Goal: Contribute content

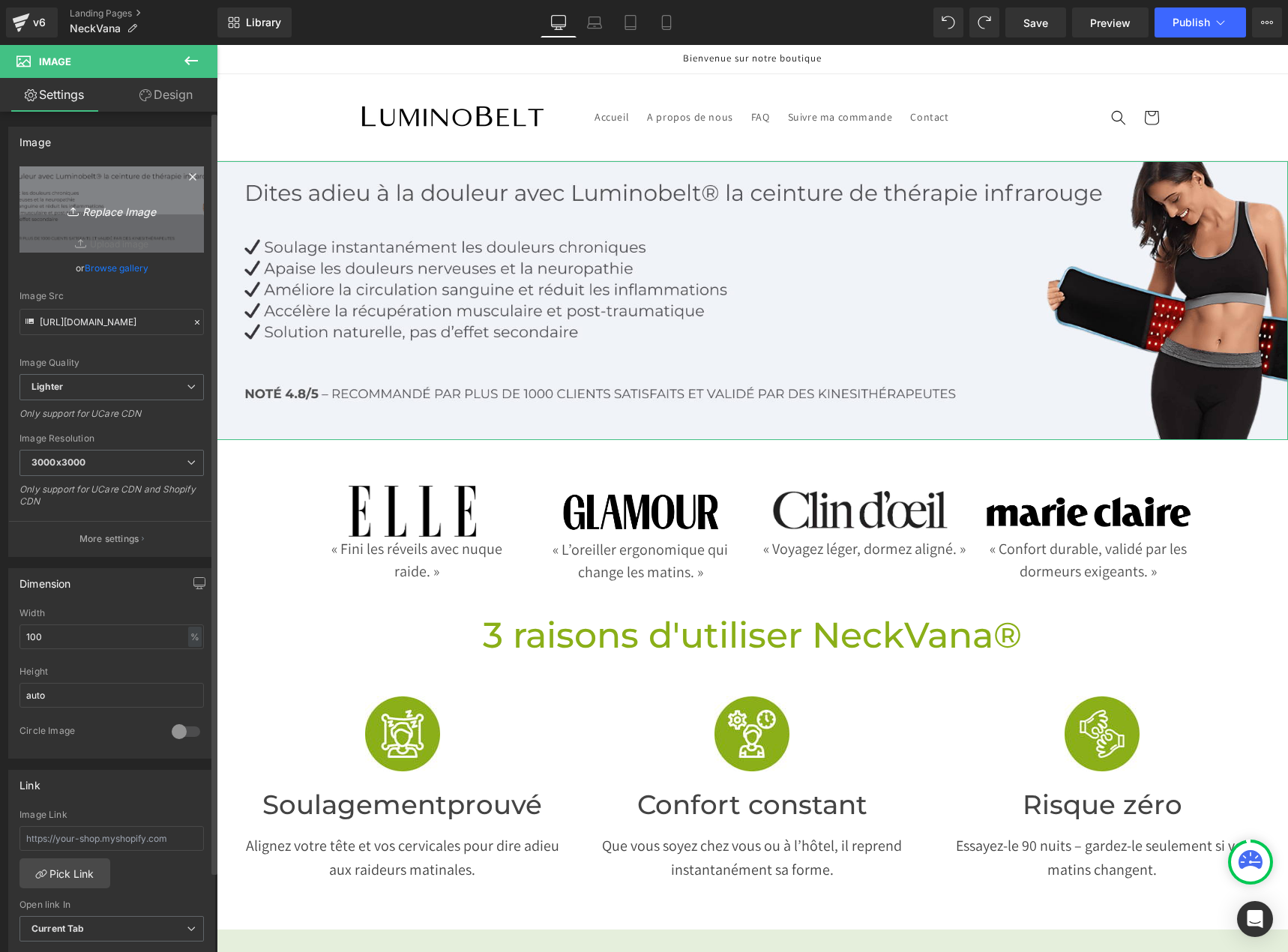
click at [113, 208] on icon "Replace Image" at bounding box center [112, 209] width 120 height 19
type input "C:\fakepath\bannières pc 4080 × 1063.jpg"
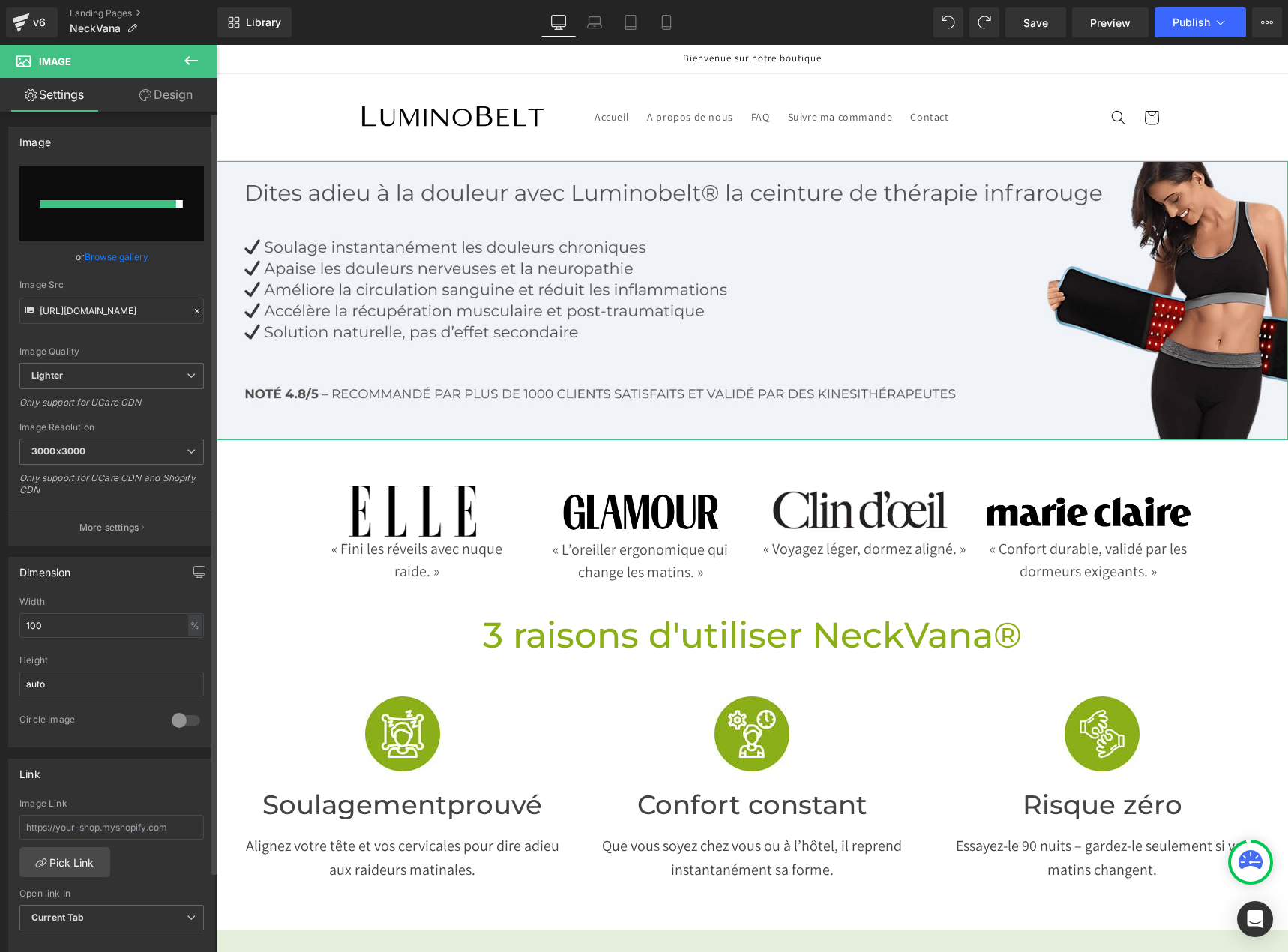
click at [86, 205] on div at bounding box center [108, 204] width 136 height 8
click at [104, 215] on input "file" at bounding box center [112, 204] width 185 height 75
type input "C:\fakepath\bannières pc 4080 × 1063 (1).jpg"
type input "[URL][DOMAIN_NAME]"
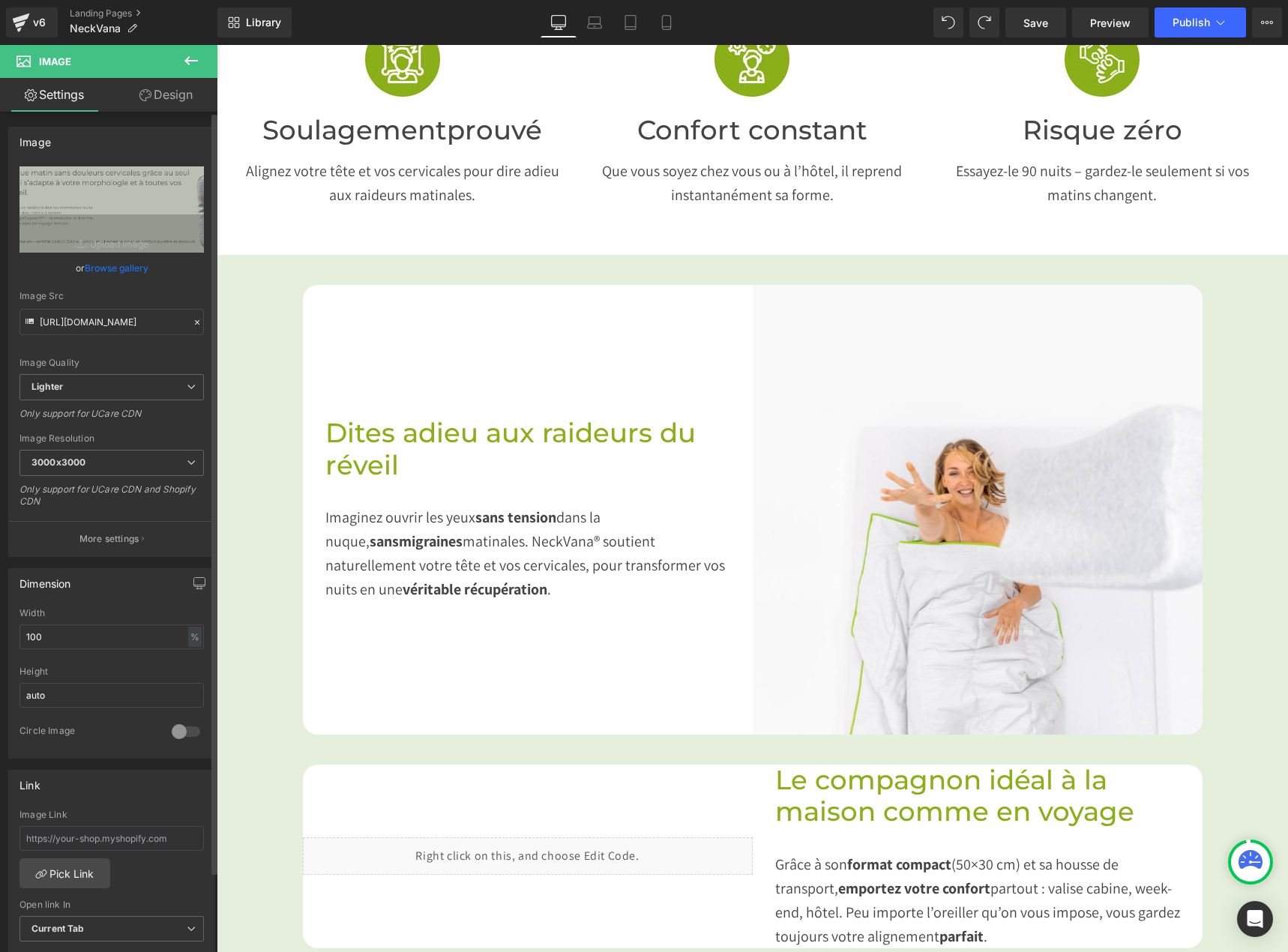
scroll to position [674, 0]
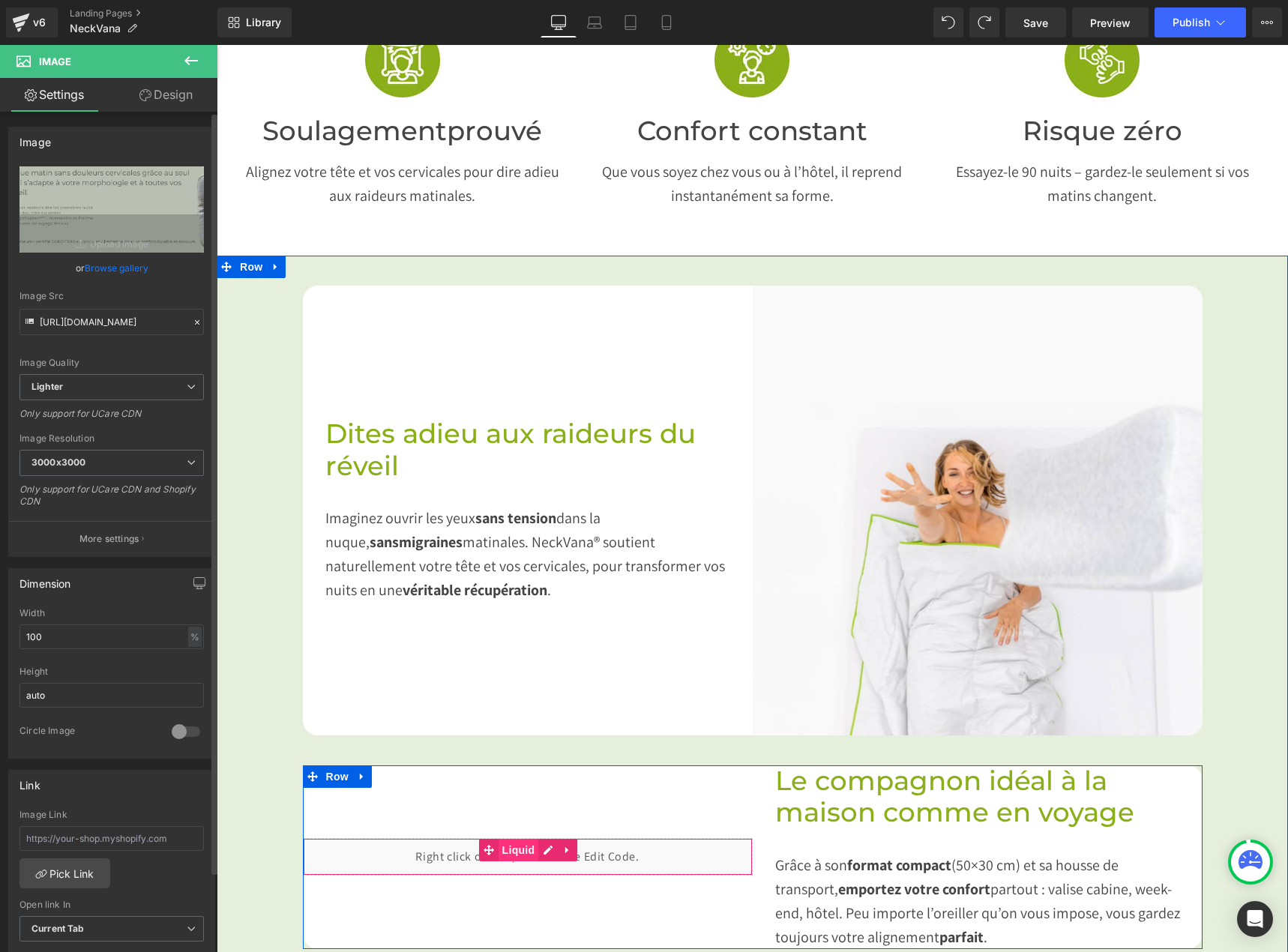
click at [513, 848] on span "Liquid" at bounding box center [519, 850] width 41 height 23
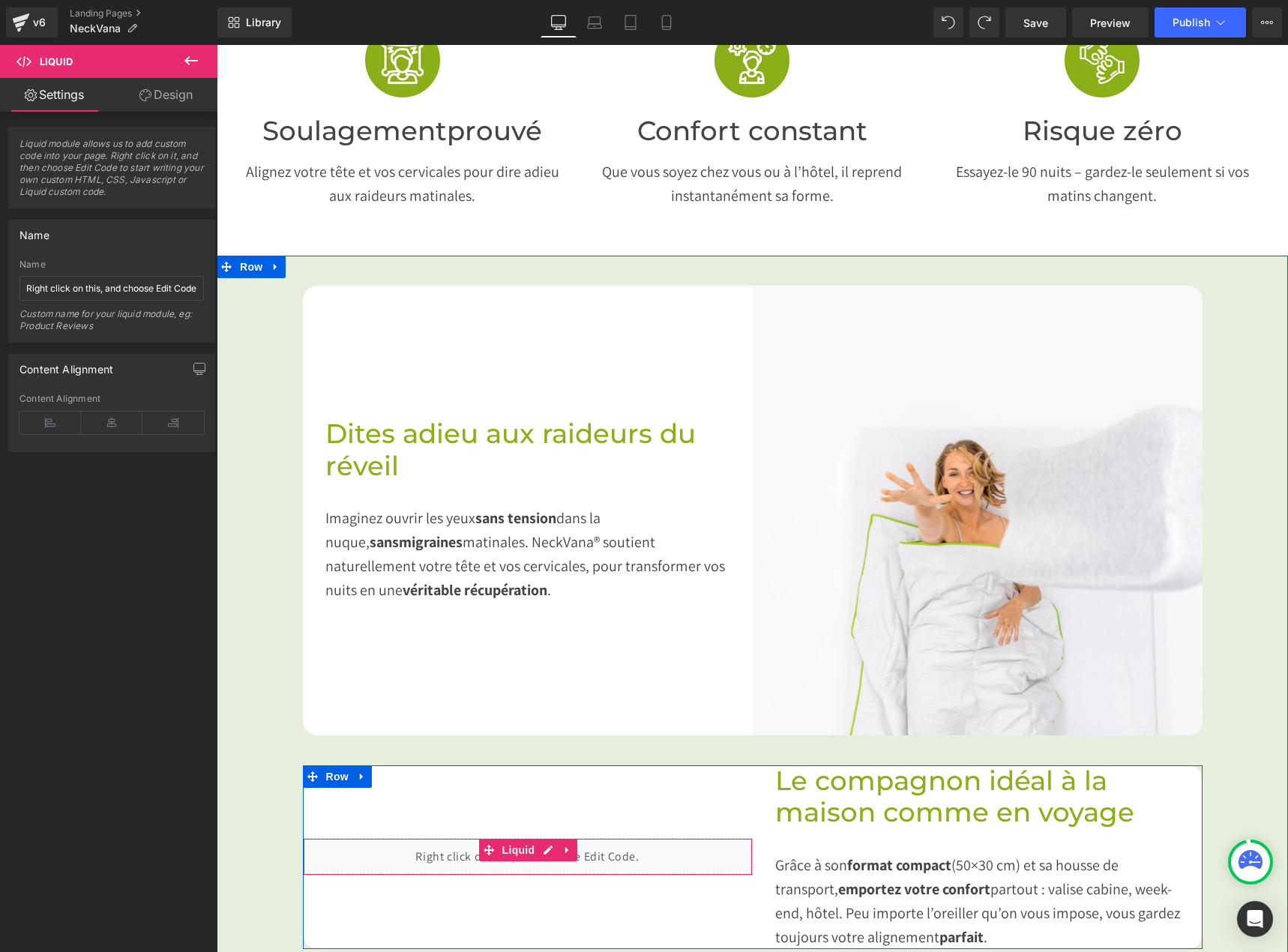
click at [543, 846] on div "Liquid" at bounding box center [528, 857] width 450 height 38
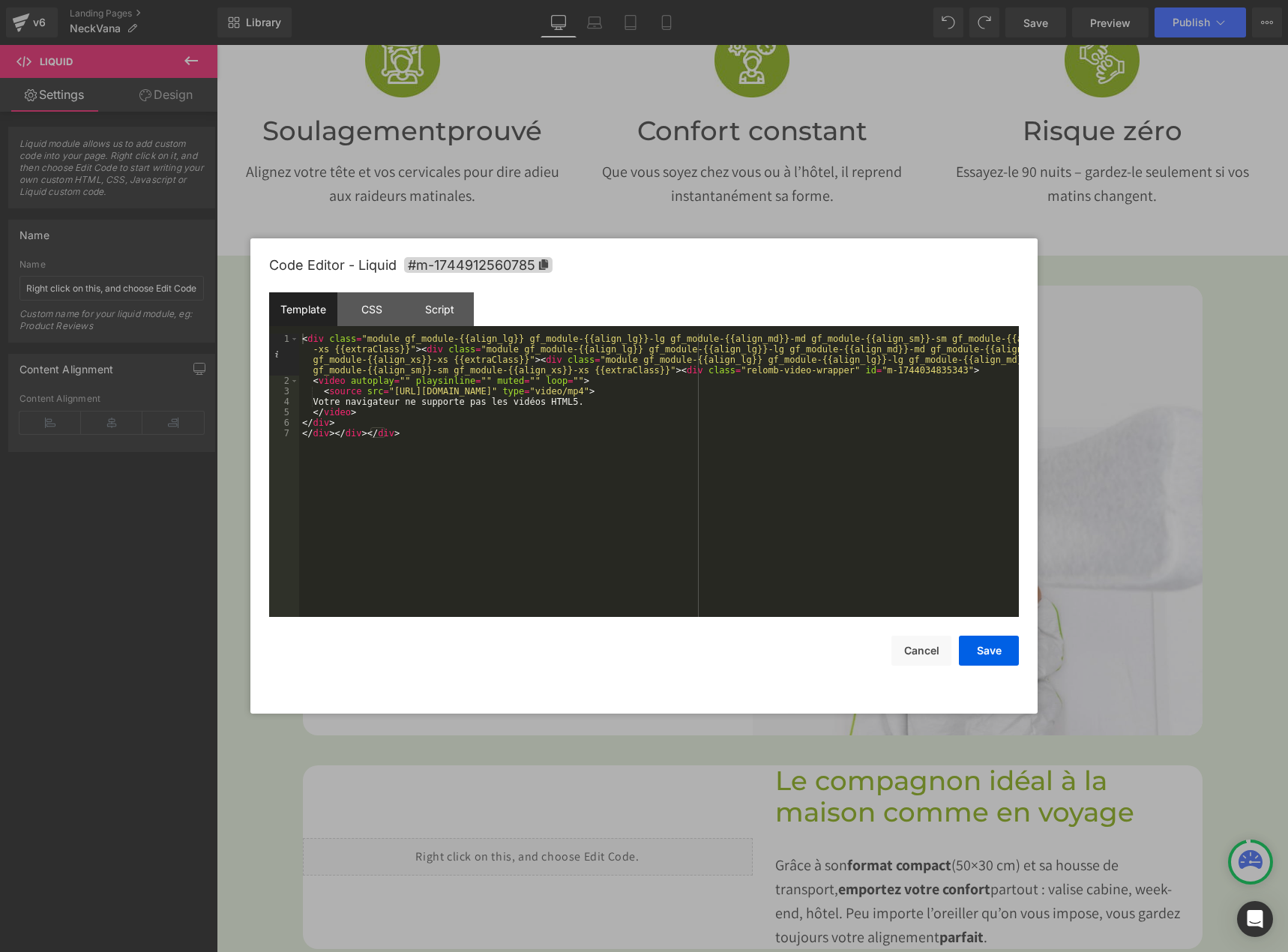
click at [618, 762] on div at bounding box center [644, 476] width 1288 height 952
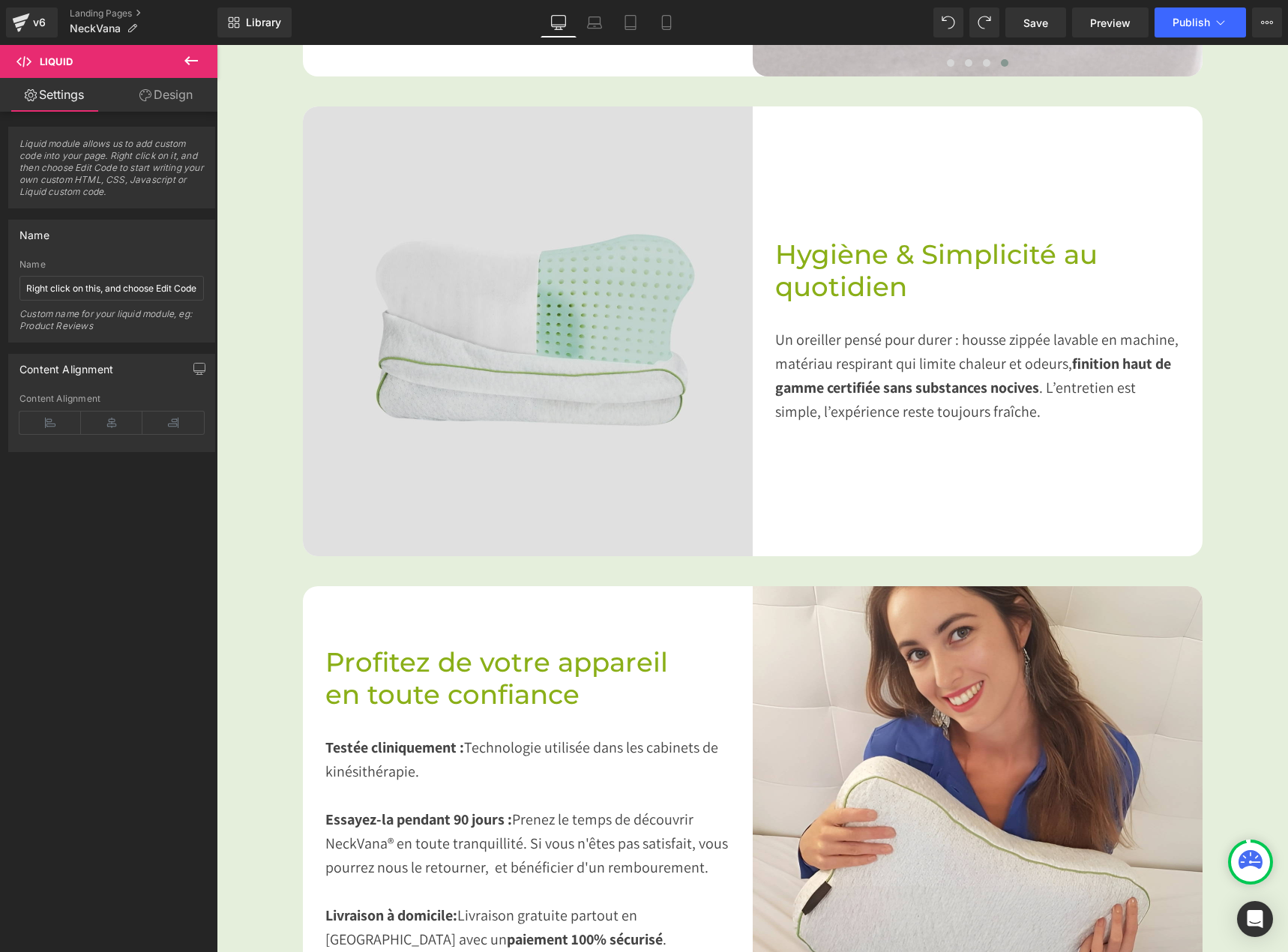
scroll to position [2248, 0]
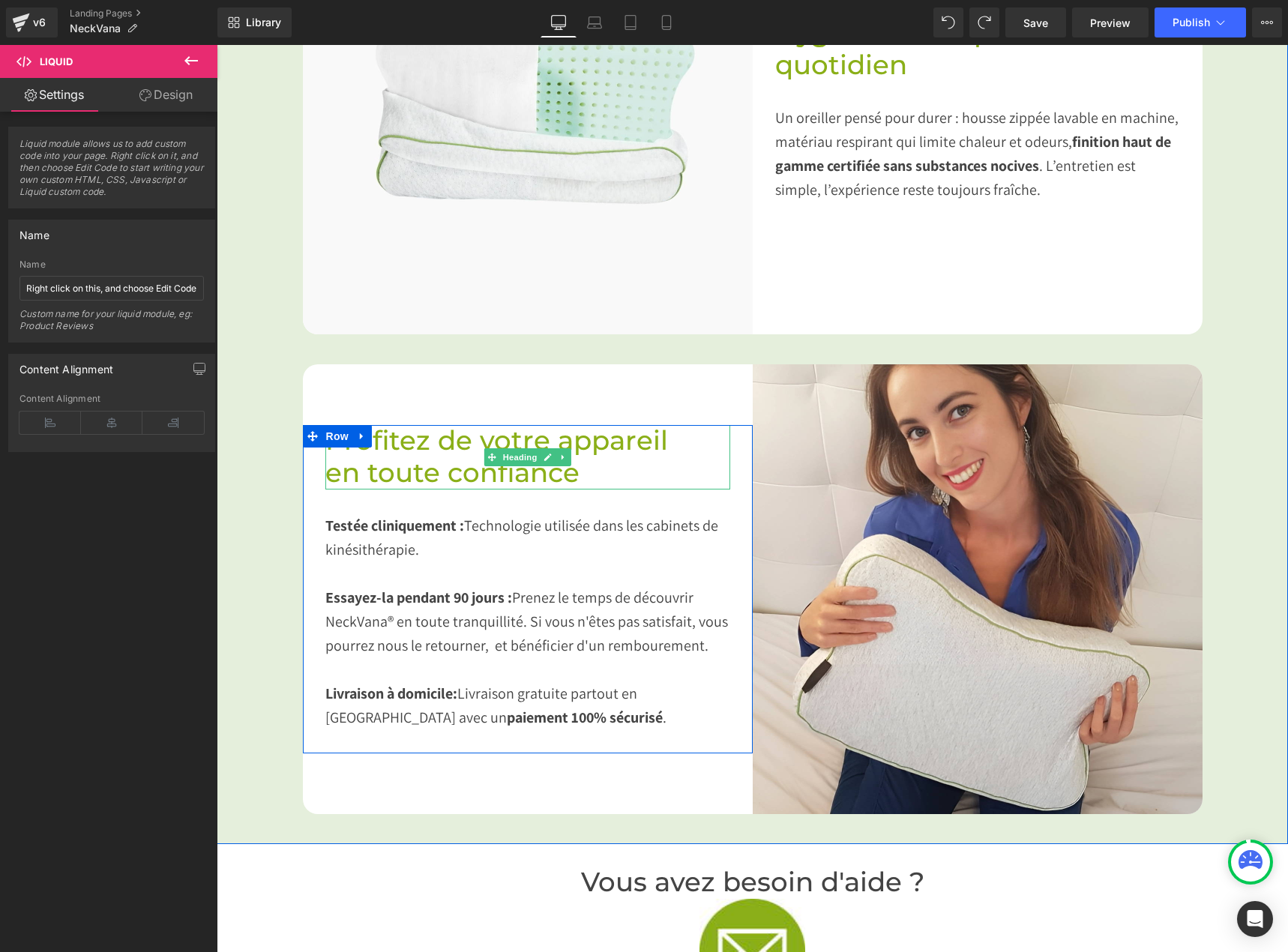
click at [581, 439] on span "Profitez de votre appareil" at bounding box center [497, 440] width 343 height 32
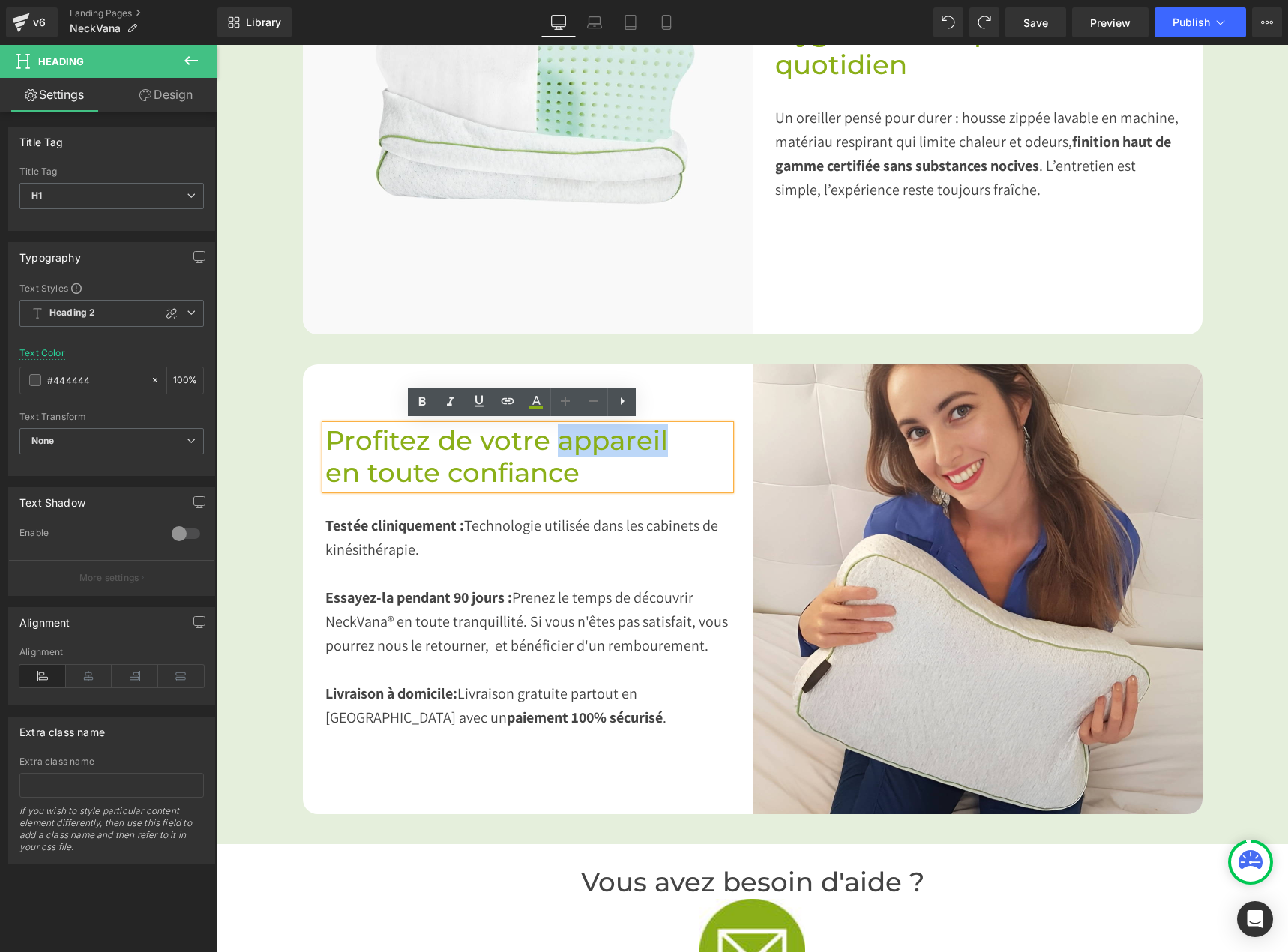
drag, startPoint x: 549, startPoint y: 435, endPoint x: 658, endPoint y: 445, distance: 109.5
click at [658, 445] on span "Profitez de votre appareil" at bounding box center [497, 440] width 343 height 32
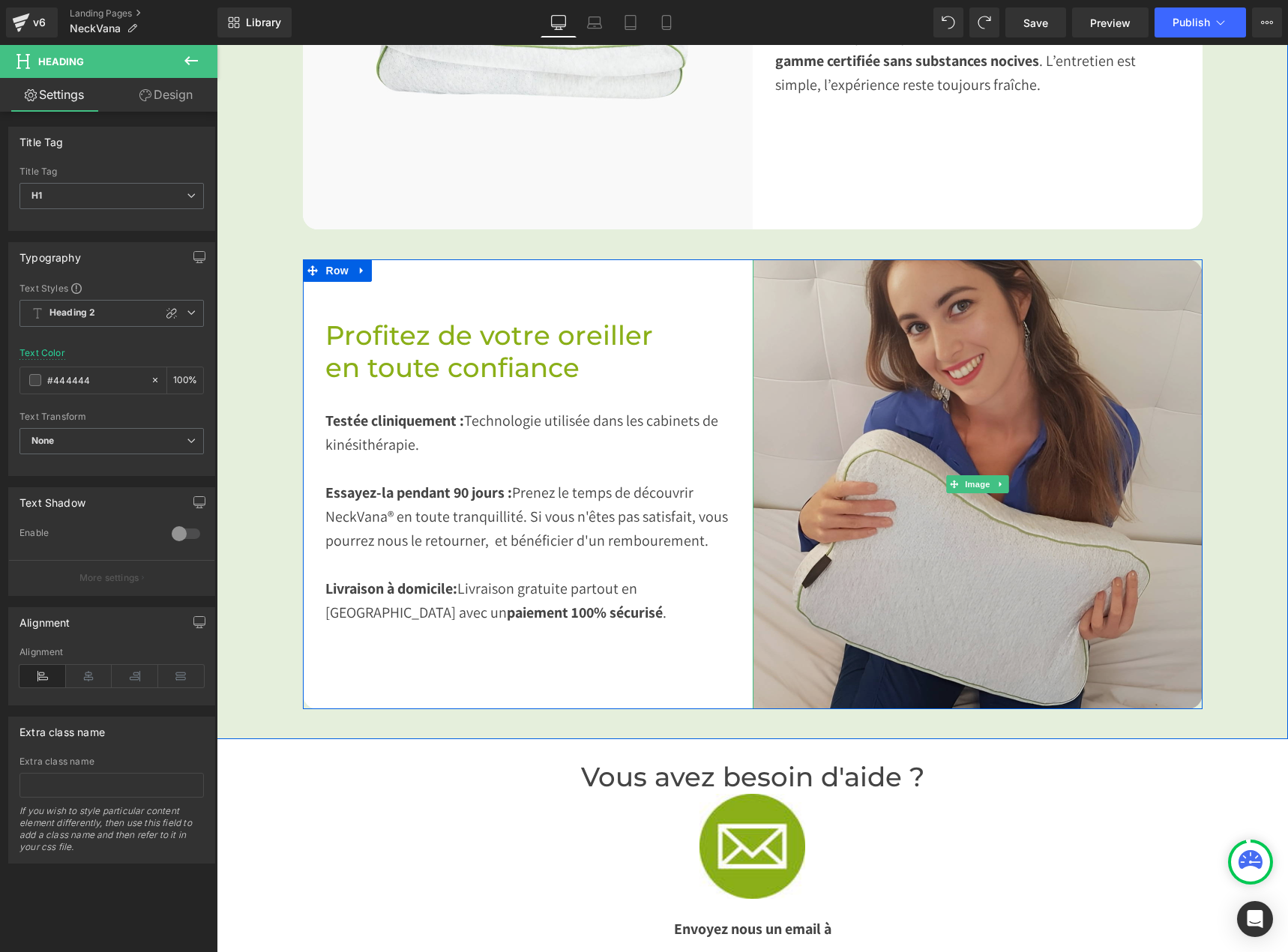
scroll to position [2548, 0]
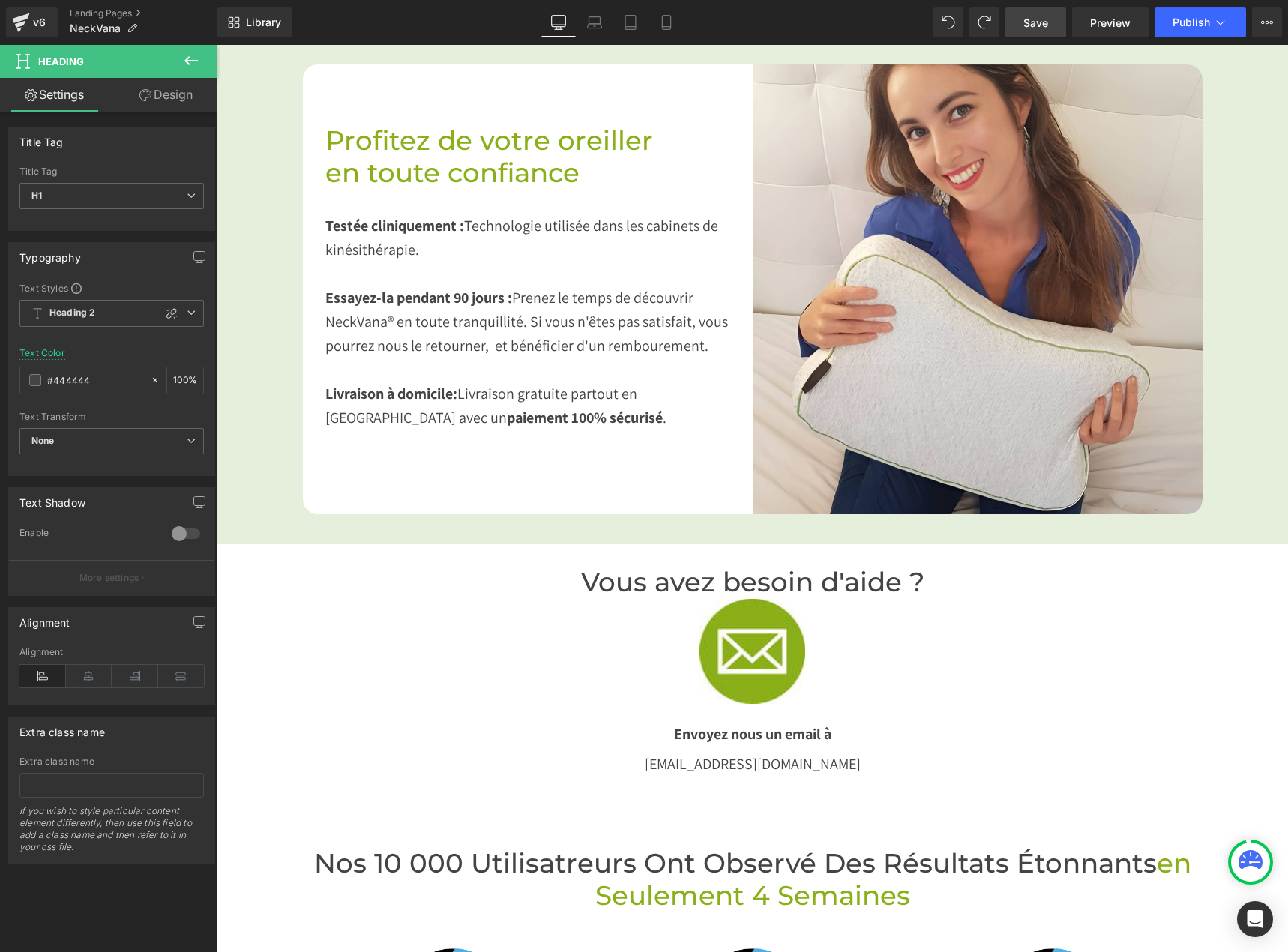
click at [1048, 17] on span "Save" at bounding box center [1036, 23] width 25 height 16
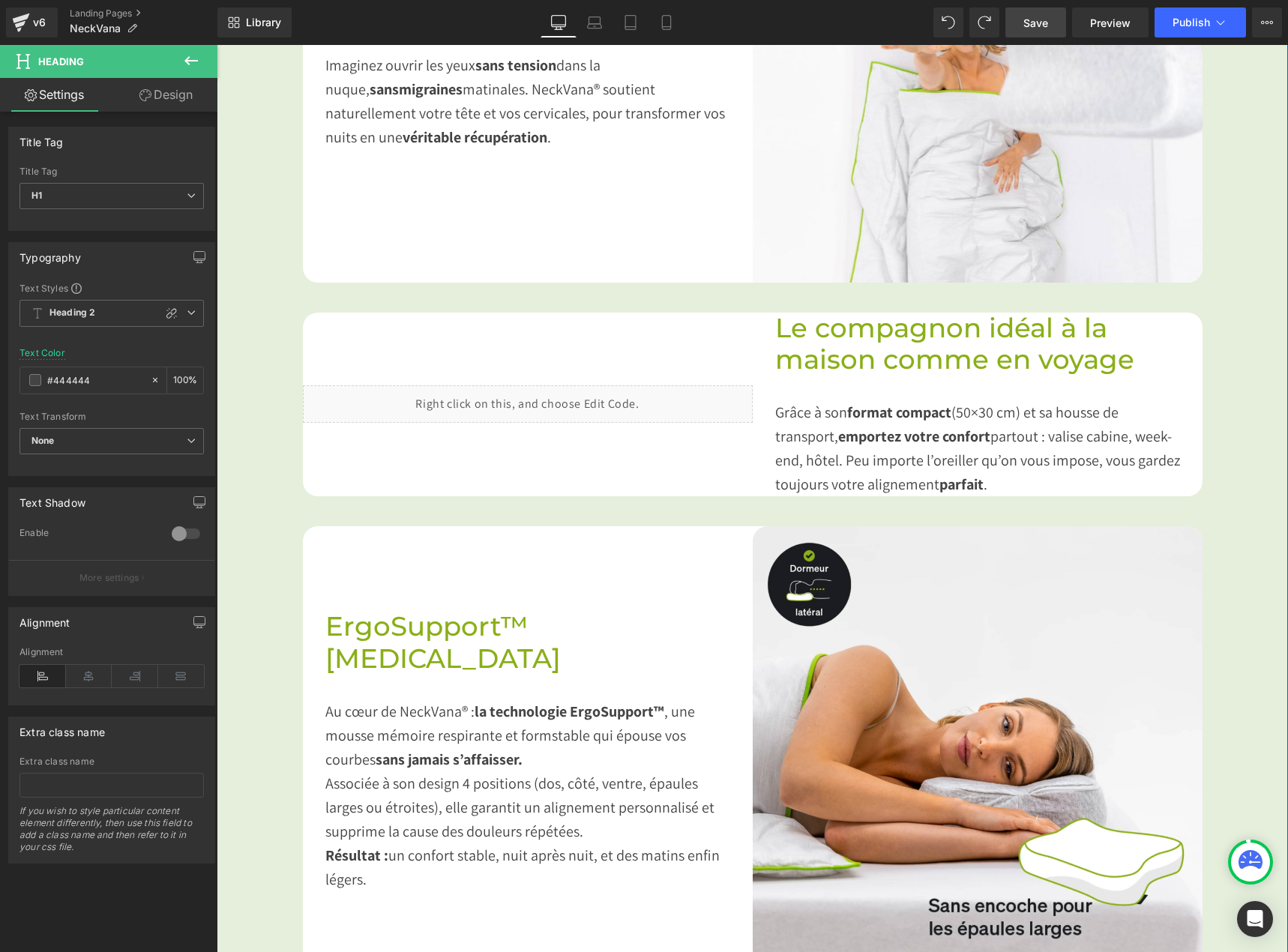
scroll to position [1050, 0]
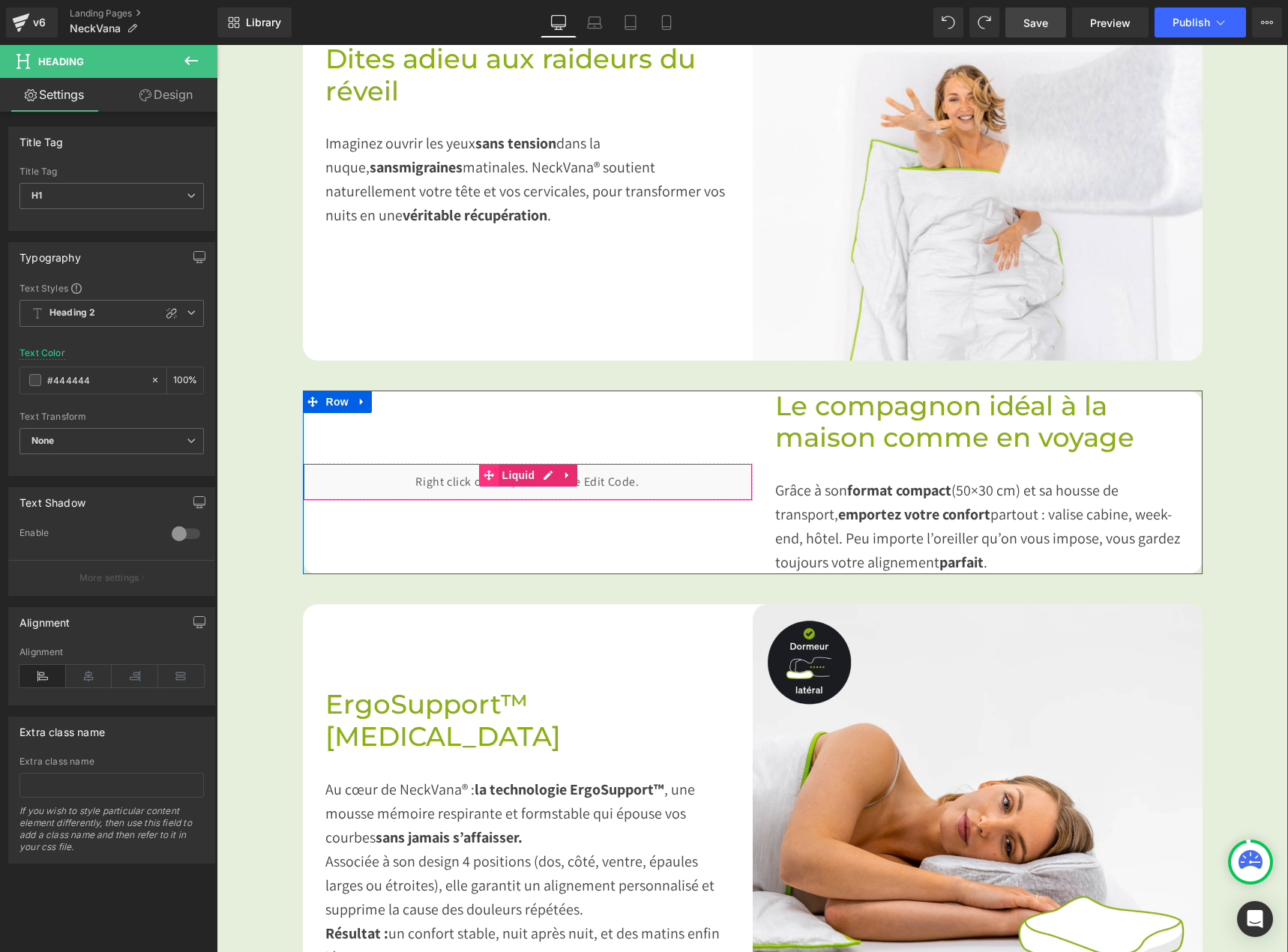
click at [482, 479] on span at bounding box center [489, 475] width 20 height 23
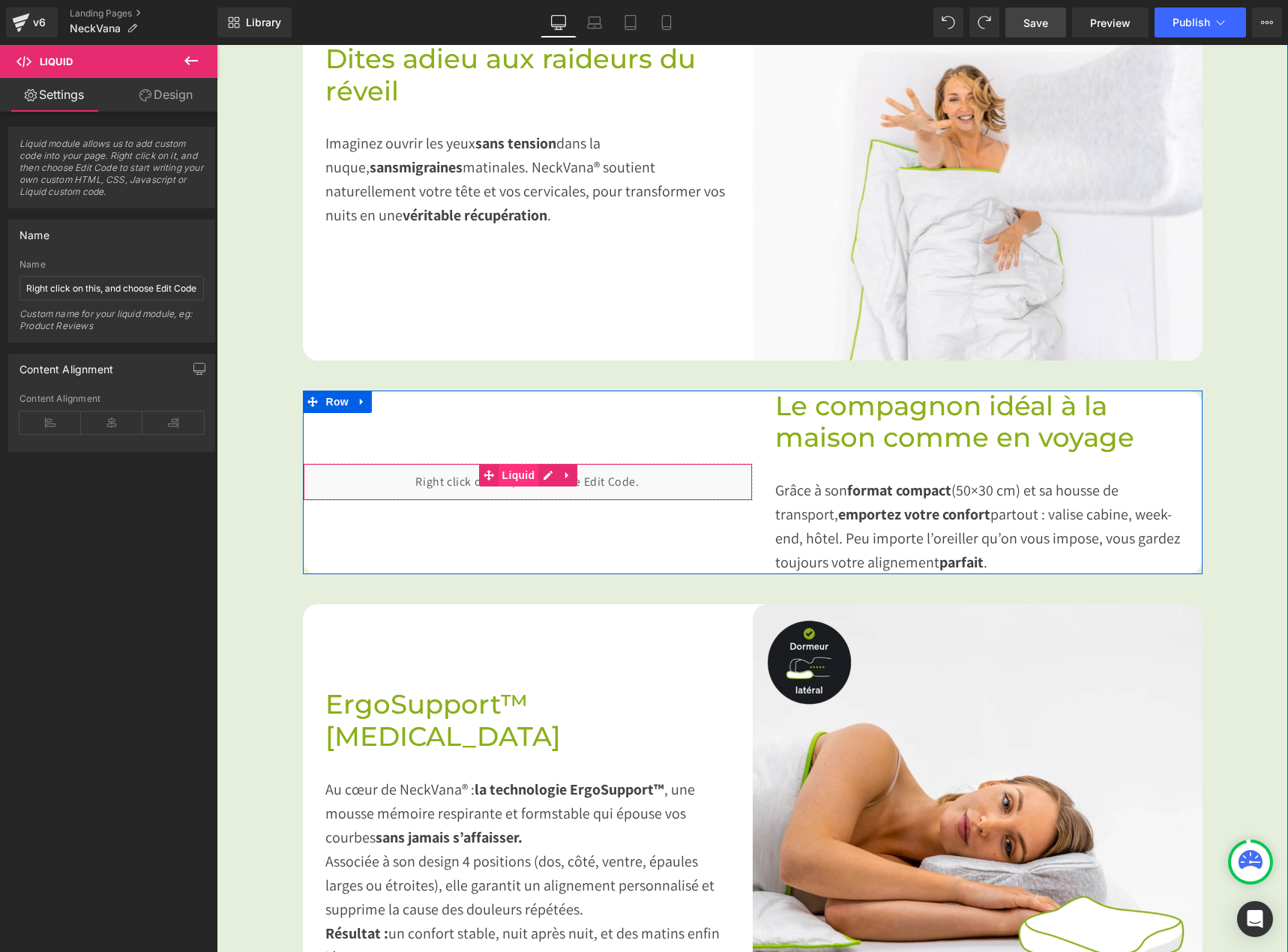
click at [524, 471] on span "Liquid" at bounding box center [519, 475] width 41 height 23
click at [545, 472] on div "Liquid" at bounding box center [528, 482] width 450 height 38
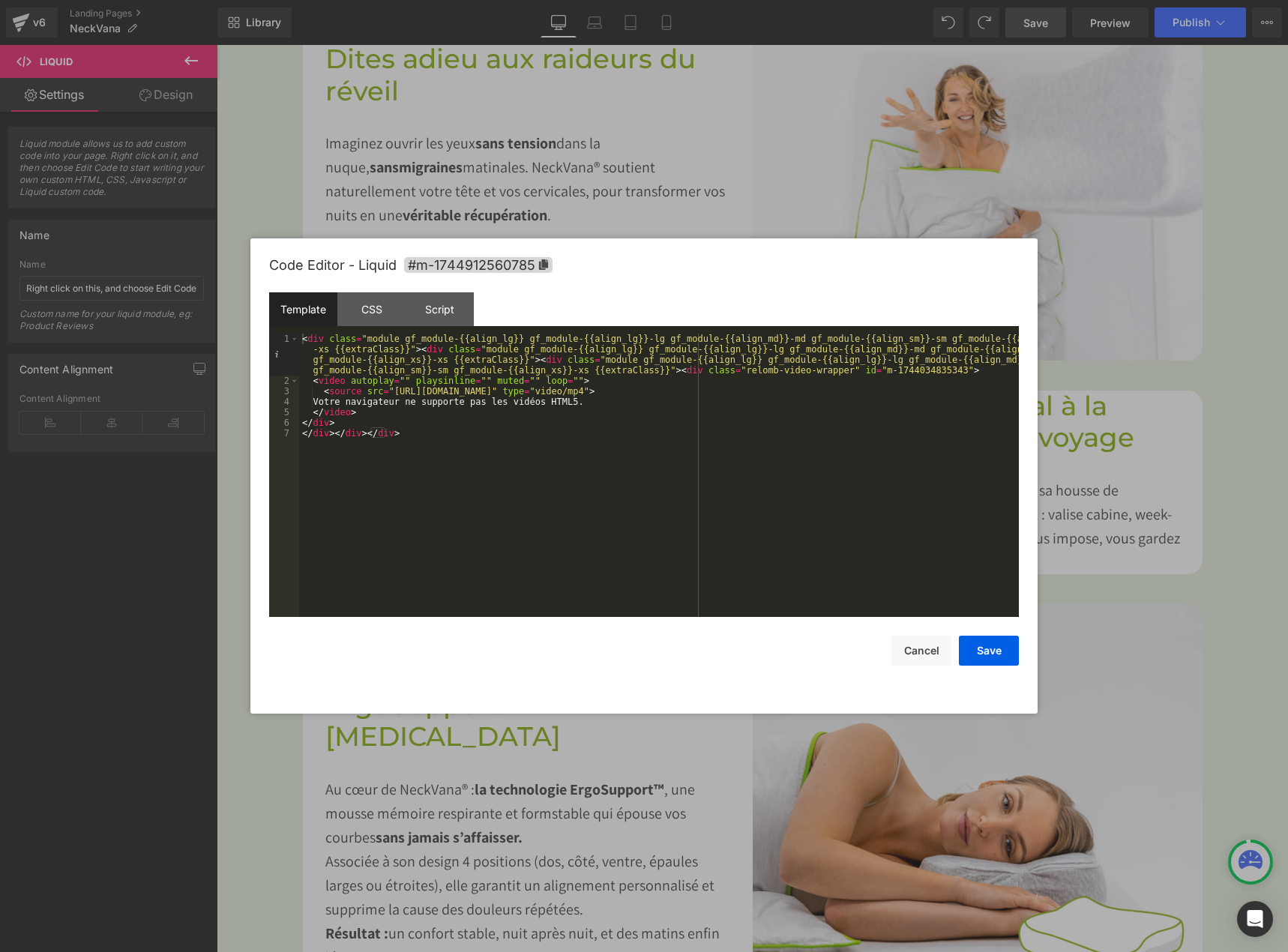
click at [393, 503] on div "< div class = "module gf_module-{{align_lg}} gf_module-{{align_lg}}-lg gf_modul…" at bounding box center [659, 502] width 720 height 336
drag, startPoint x: 760, startPoint y: 432, endPoint x: 392, endPoint y: 436, distance: 368.0
click at [392, 436] on div "< div class = "module gf_module-{{align_lg}} gf_module-{{align_lg}}-lg gf_modul…" at bounding box center [659, 502] width 720 height 336
drag, startPoint x: 388, startPoint y: 396, endPoint x: 747, endPoint y: 387, distance: 359.1
click at [747, 387] on div "< div class = "module gf_module-{{align_lg}} gf_module-{{align_lg}}-lg gf_modul…" at bounding box center [659, 502] width 720 height 336
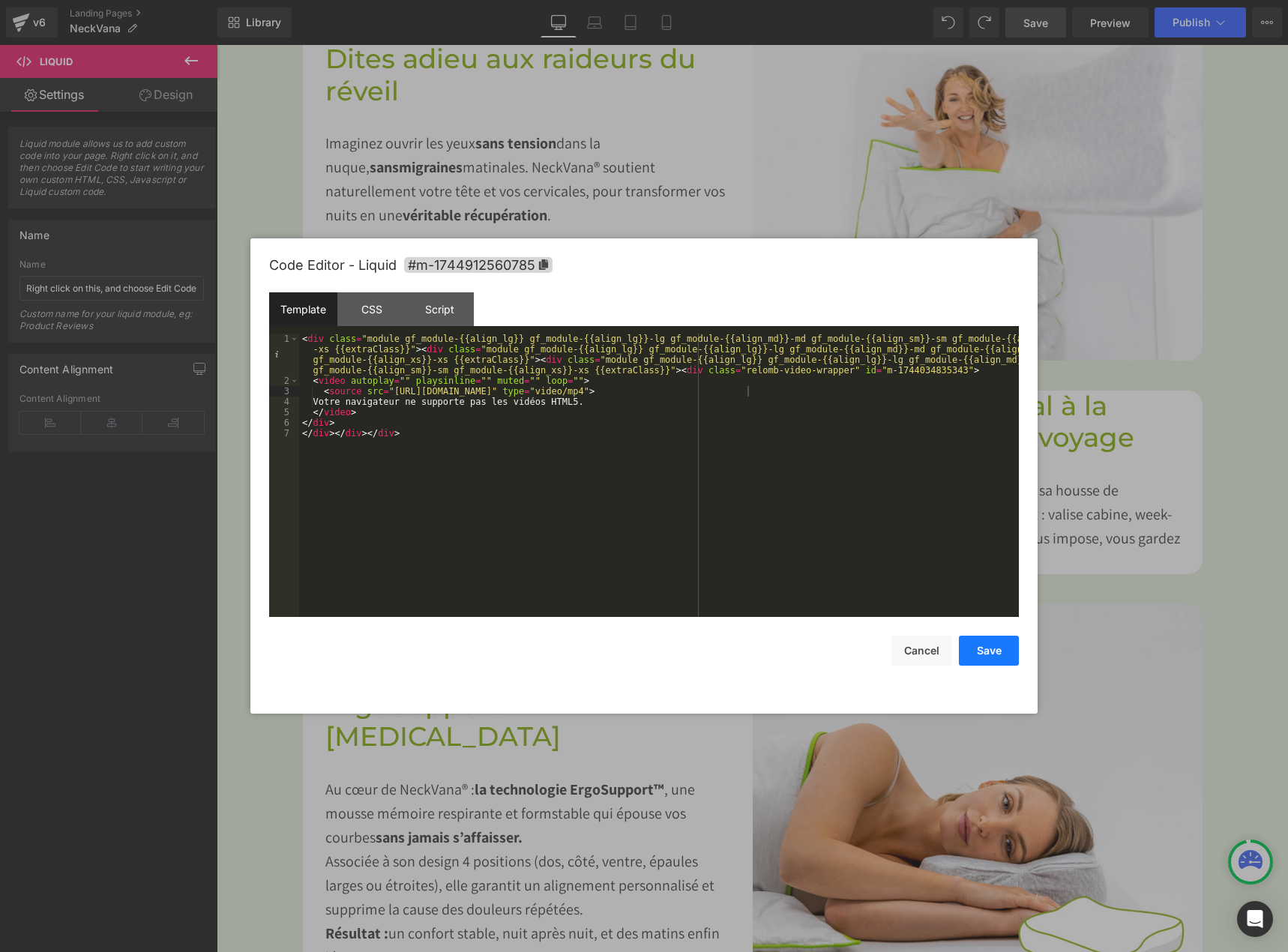
click at [984, 648] on button "Save" at bounding box center [989, 650] width 60 height 30
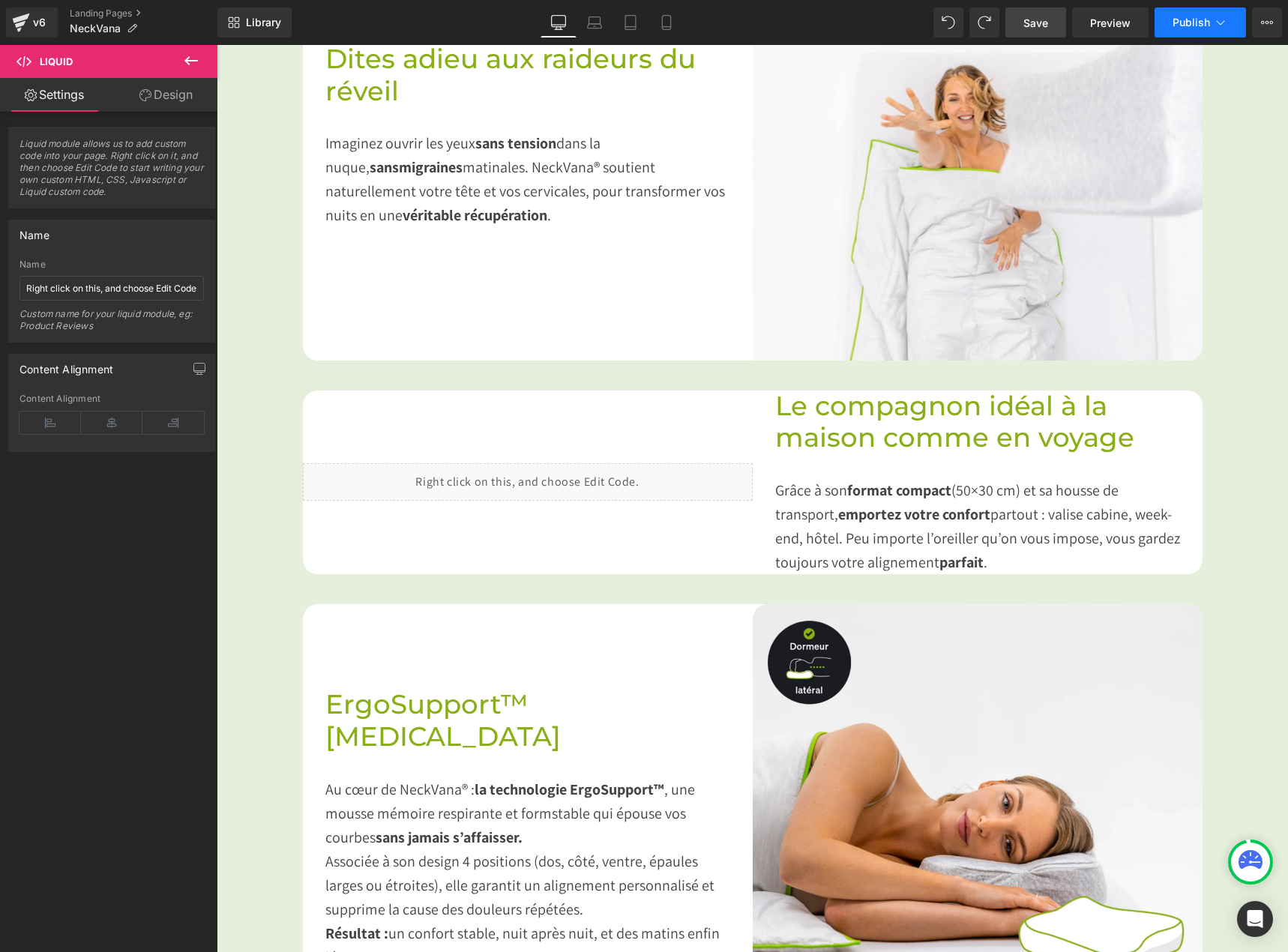
click at [1182, 27] on span "Publish" at bounding box center [1192, 23] width 38 height 12
click at [1032, 28] on span "Save" at bounding box center [1036, 23] width 25 height 16
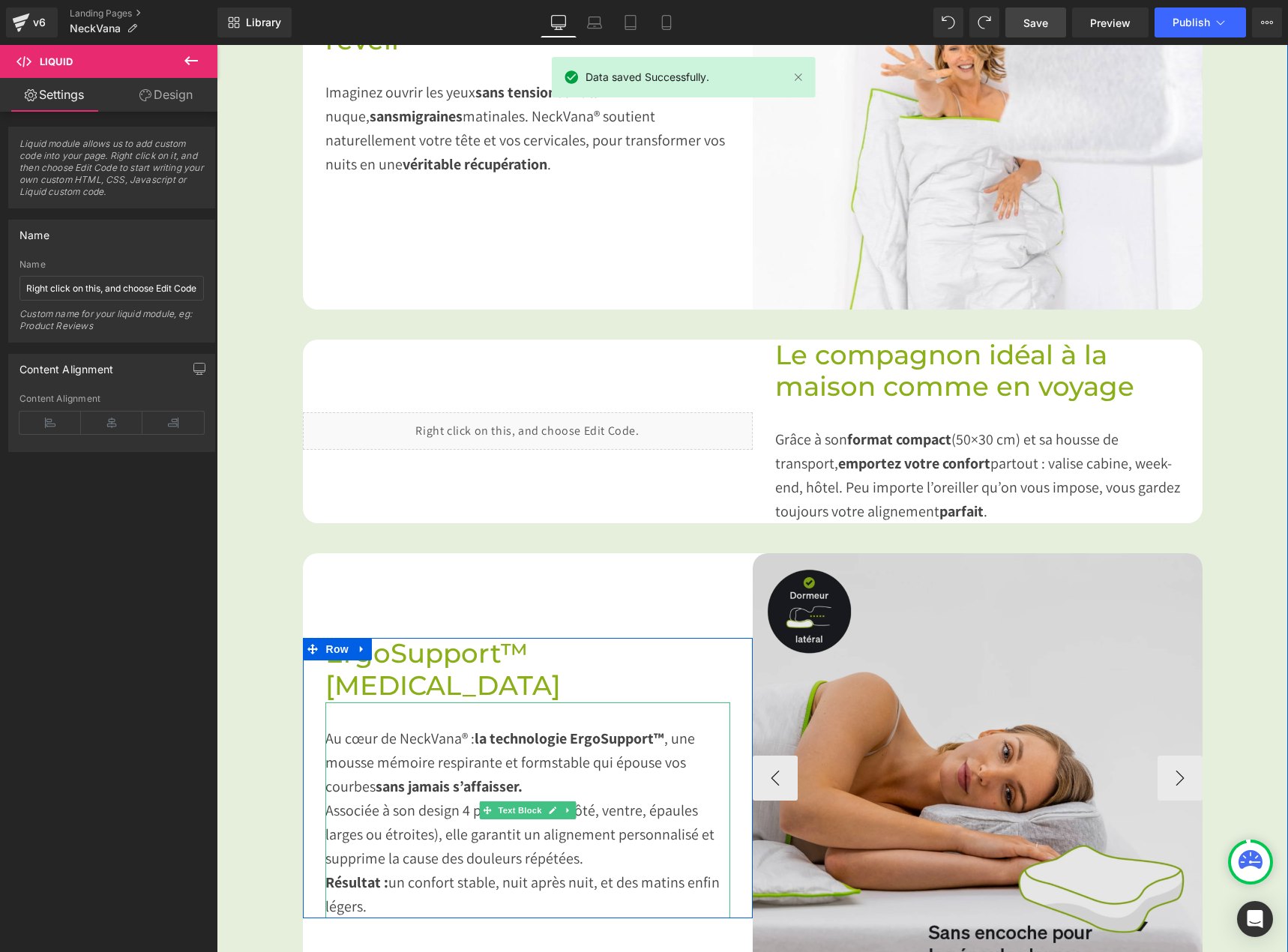
scroll to position [1125, 0]
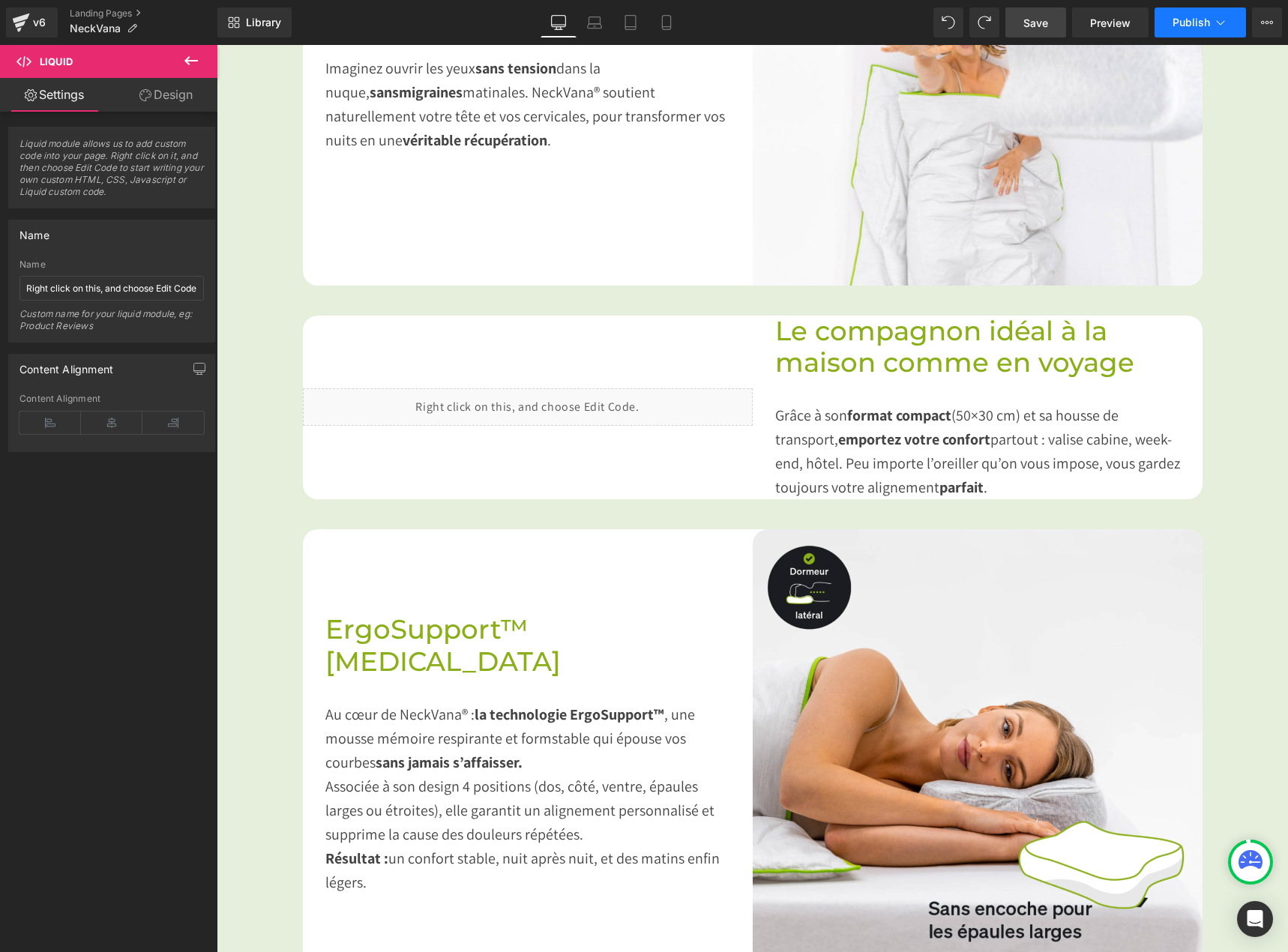
click at [1205, 20] on span "Publish" at bounding box center [1192, 23] width 38 height 12
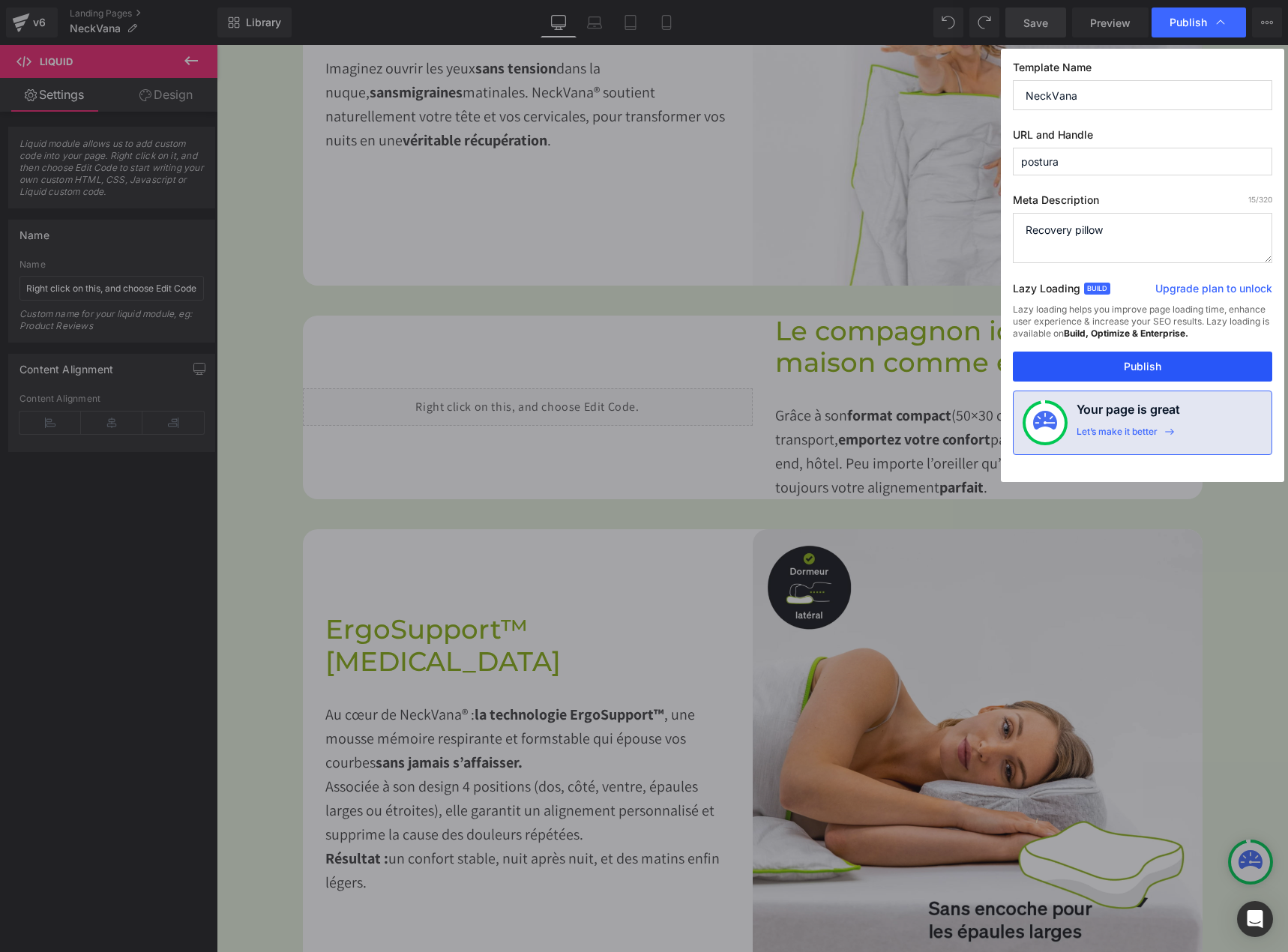
click at [1113, 367] on button "Publish" at bounding box center [1143, 367] width 260 height 30
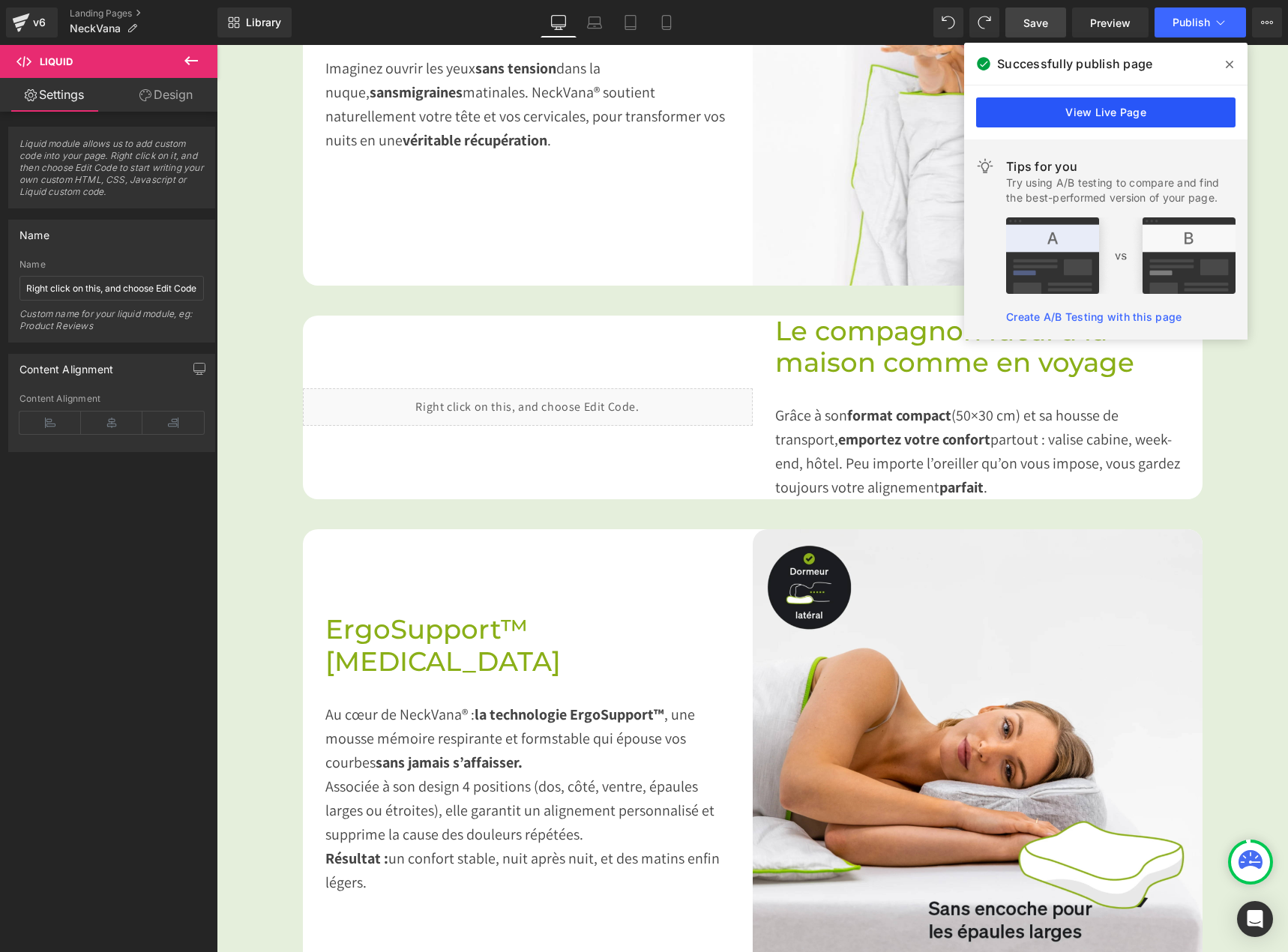
click at [1101, 112] on link "View Live Page" at bounding box center [1106, 113] width 260 height 30
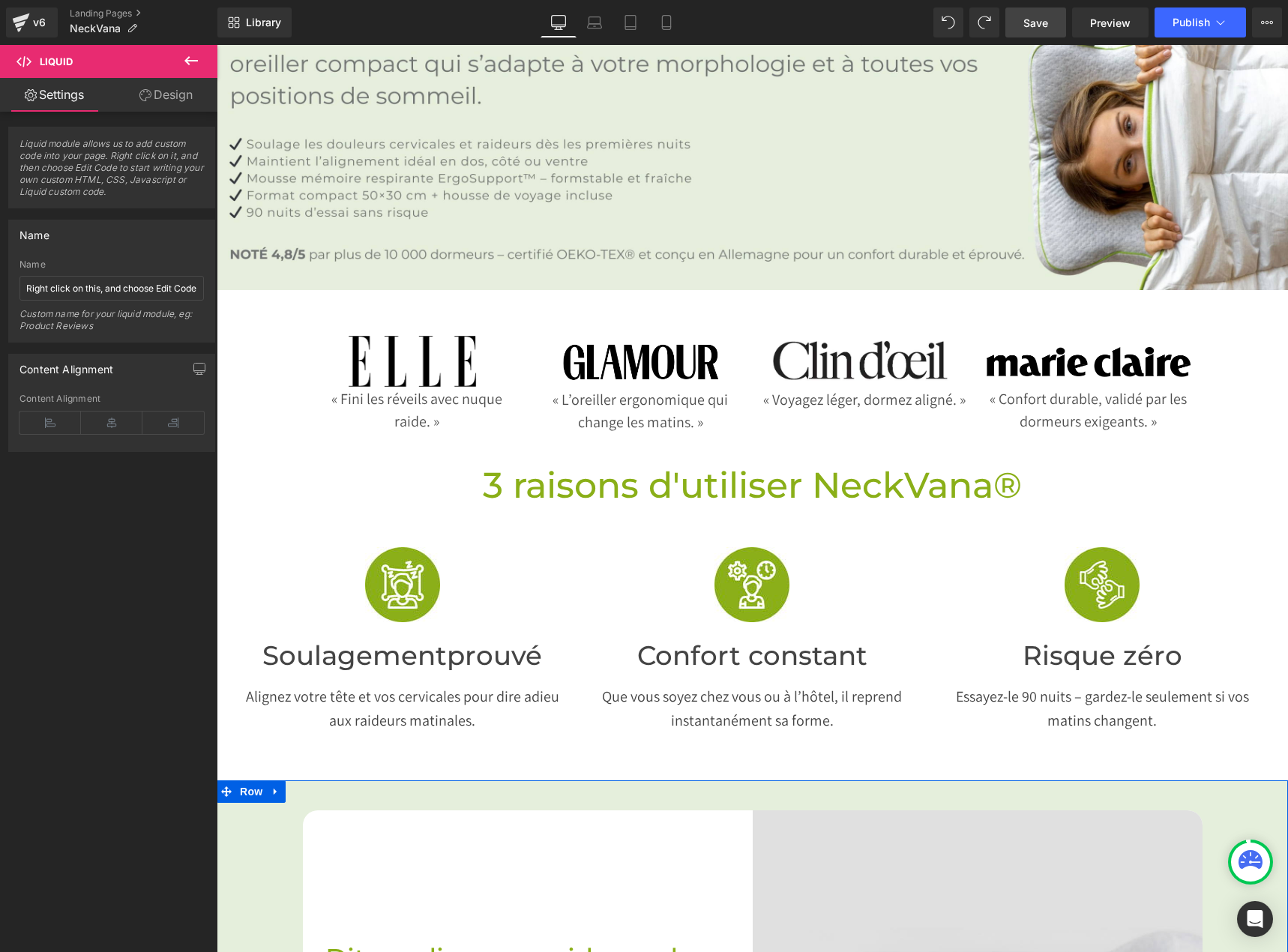
scroll to position [0, 0]
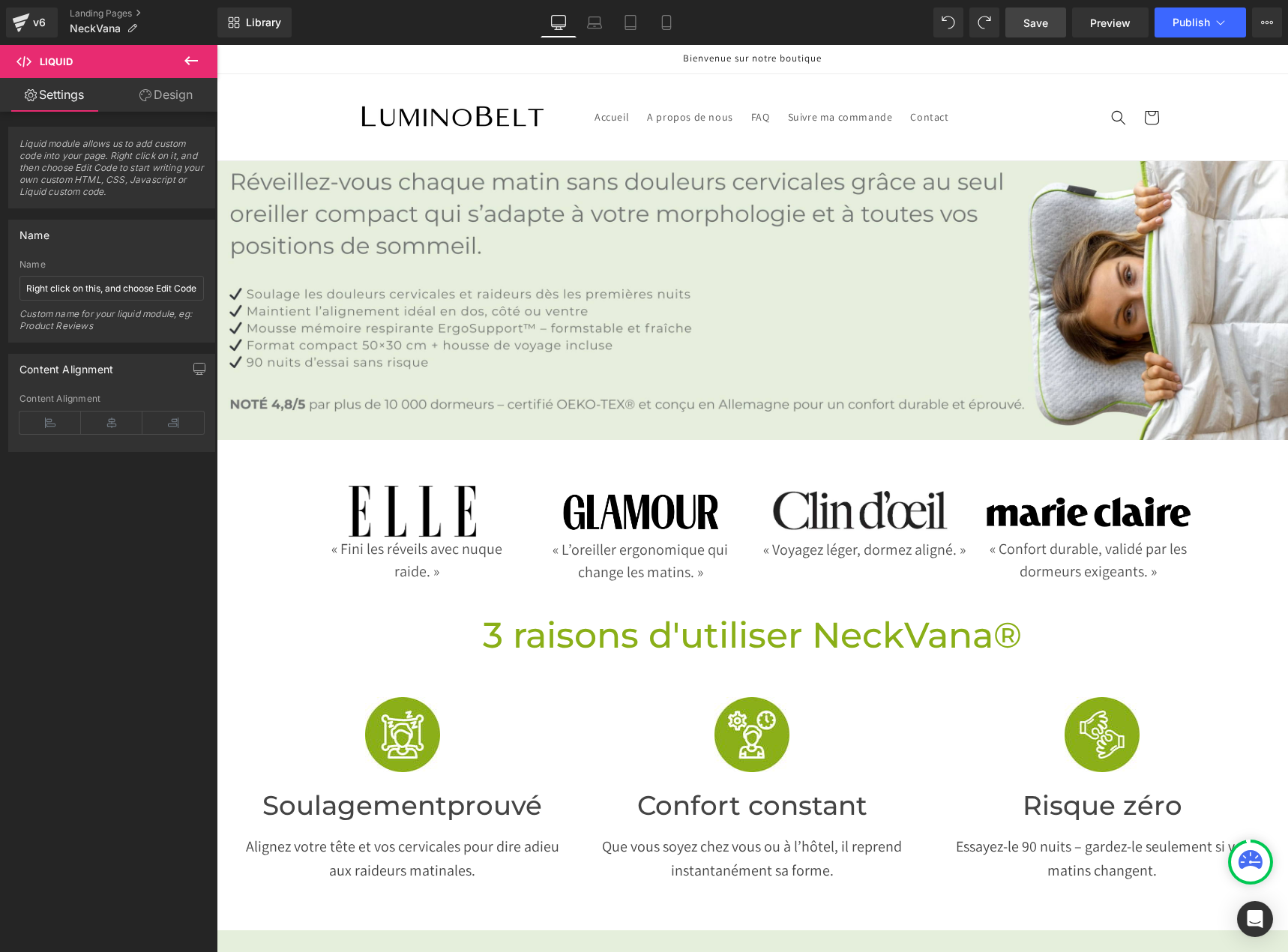
click at [476, 102] on img at bounding box center [453, 118] width 225 height 45
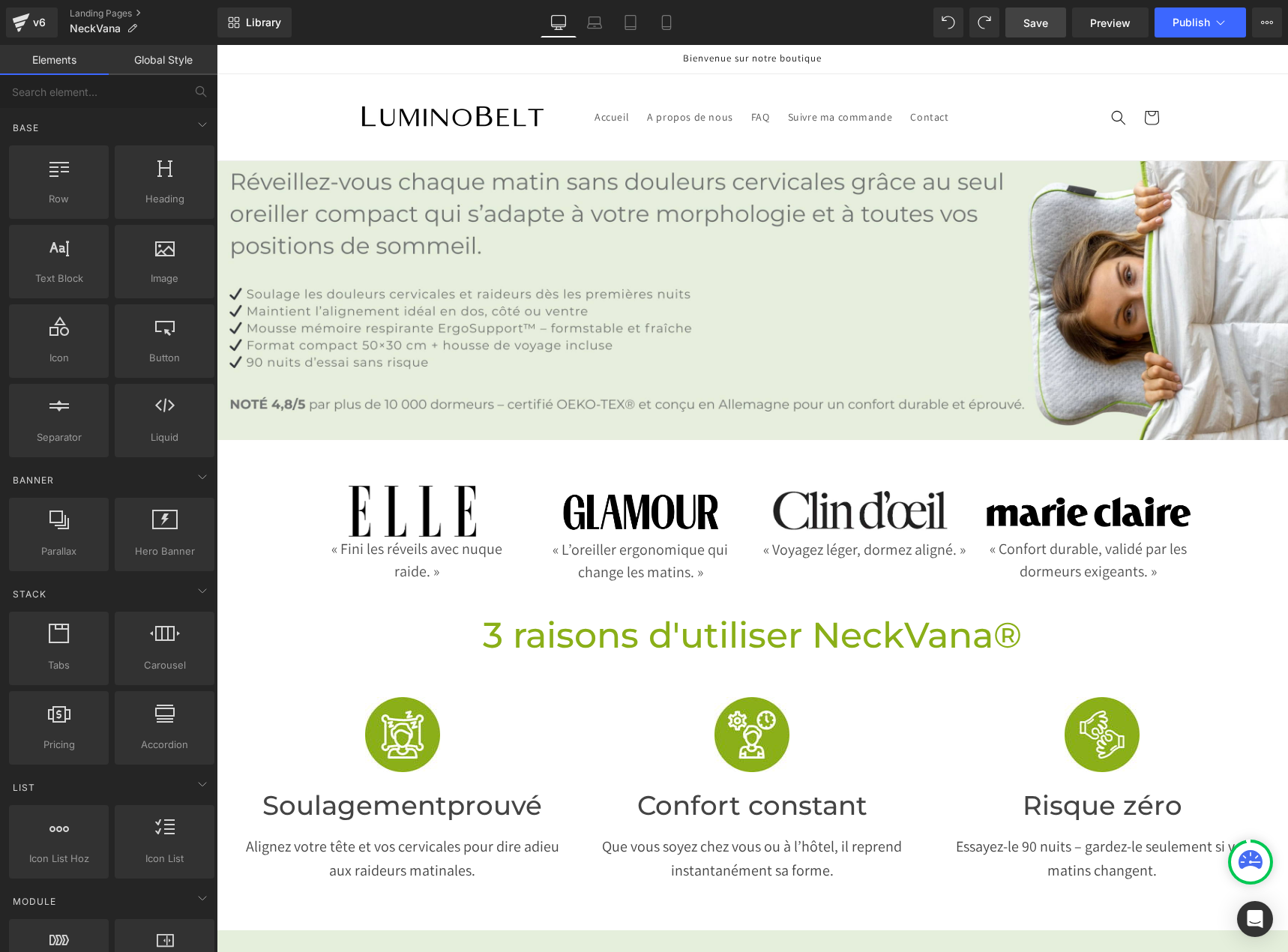
click at [800, 138] on header "Accueil A propos de nous FAQ Suivre ma commande Contact Accueil A propos de nou…" at bounding box center [753, 117] width 900 height 86
click at [119, 8] on link "Landing Pages" at bounding box center [143, 14] width 148 height 12
